Goal: Find contact information: Find contact information

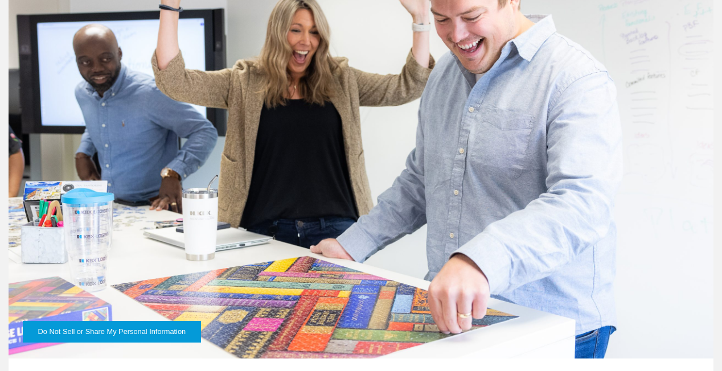
scroll to position [519, 0]
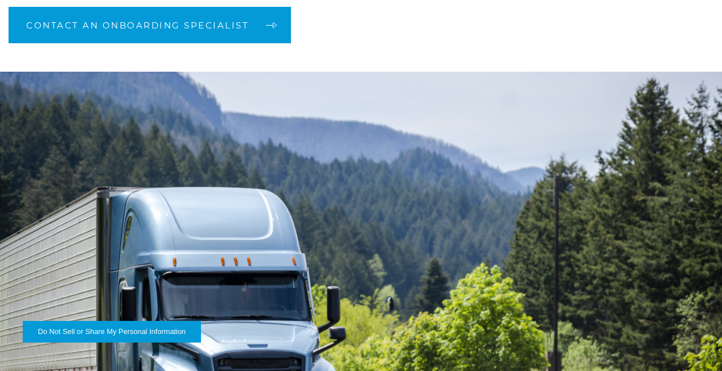
scroll to position [1033, 0]
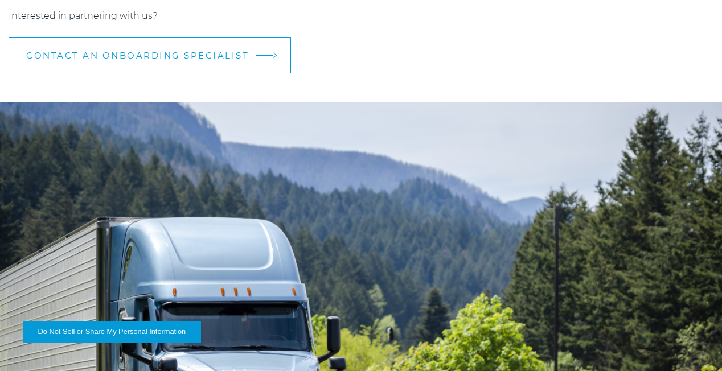
click at [208, 58] on span "CONTACT AN ONBOARDING SPECIALIST" at bounding box center [137, 55] width 223 height 9
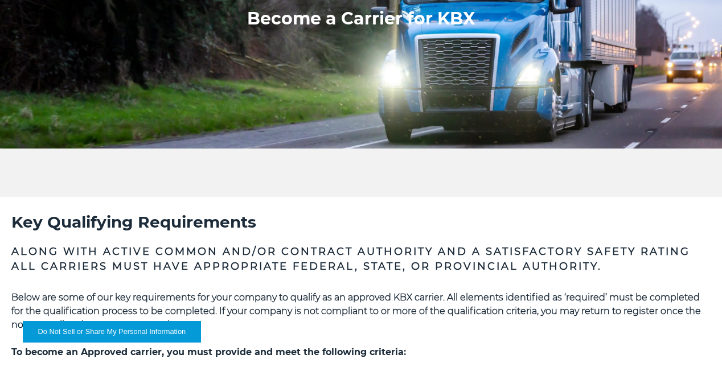
scroll to position [0, 0]
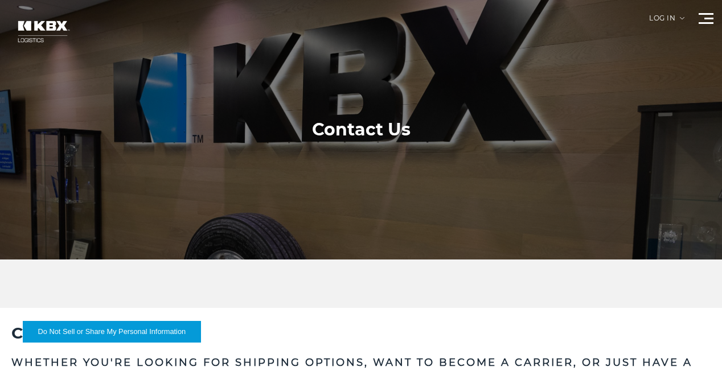
scroll to position [420, 0]
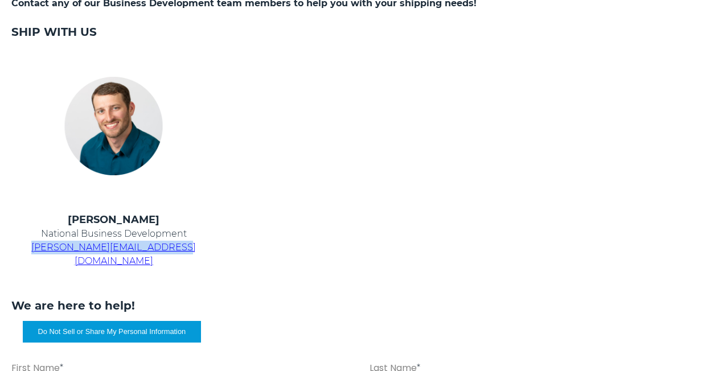
drag, startPoint x: 44, startPoint y: 247, endPoint x: 183, endPoint y: 241, distance: 139.6
click at [185, 242] on p "chris.kein@kbxlogistics.com" at bounding box center [113, 254] width 204 height 27
